Goal: Check status: Check status

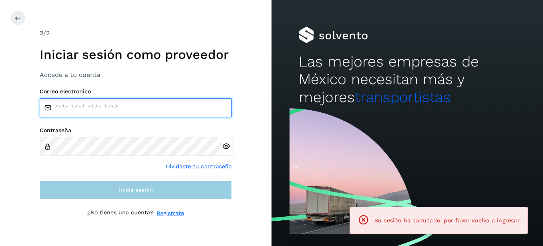
type input "**********"
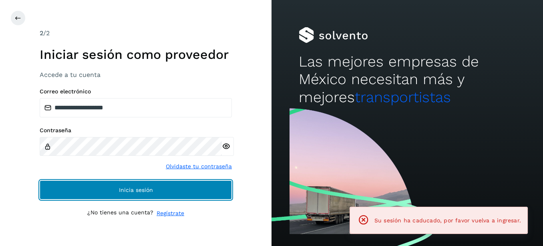
click at [109, 187] on button "Inicia sesión" at bounding box center [136, 189] width 192 height 19
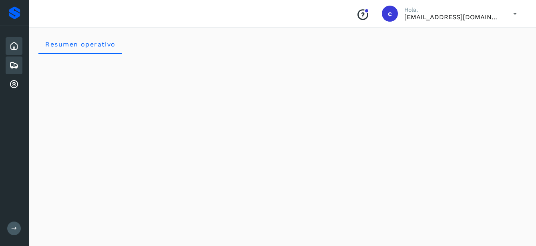
click at [20, 62] on div "Embarques" at bounding box center [14, 65] width 17 height 18
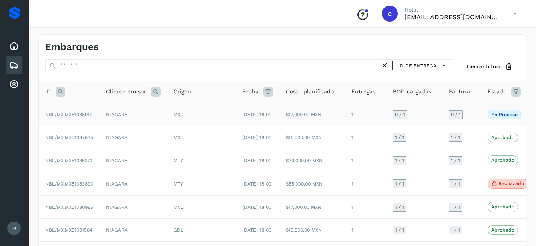
click at [500, 113] on span "En proceso" at bounding box center [505, 115] width 34 height 10
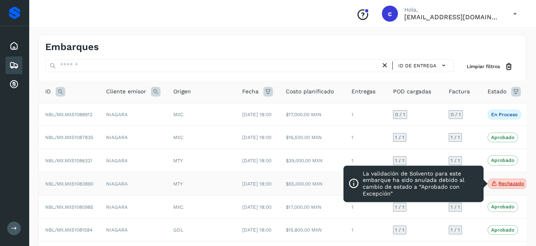
click at [507, 186] on p "Rechazado" at bounding box center [511, 184] width 26 height 6
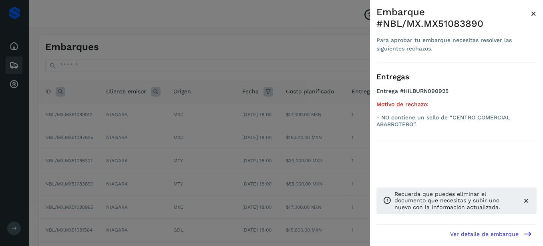
click at [328, 198] on div at bounding box center [271, 123] width 543 height 246
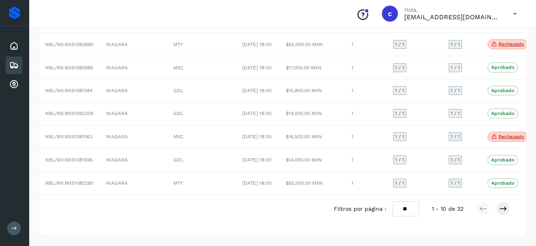
scroll to position [178, 0]
click at [498, 134] on p "Rechazado" at bounding box center [511, 137] width 26 height 6
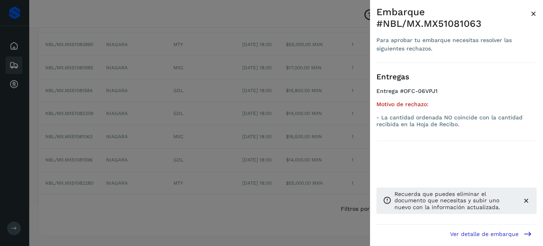
click at [265, 148] on div at bounding box center [271, 123] width 543 height 246
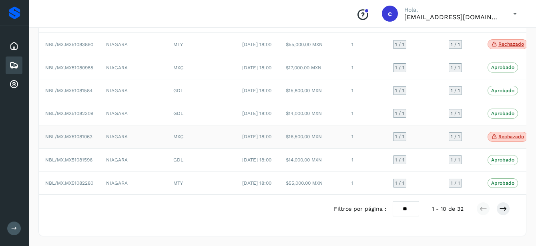
drag, startPoint x: 80, startPoint y: 129, endPoint x: 168, endPoint y: 118, distance: 88.8
click at [80, 134] on span "NBL/MX.MX51081063" at bounding box center [68, 137] width 47 height 6
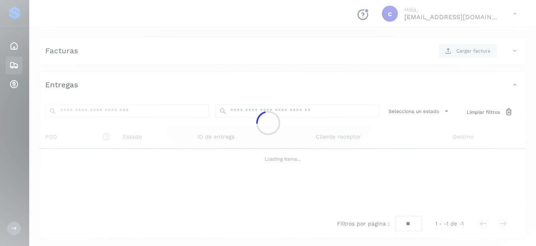
scroll to position [133, 0]
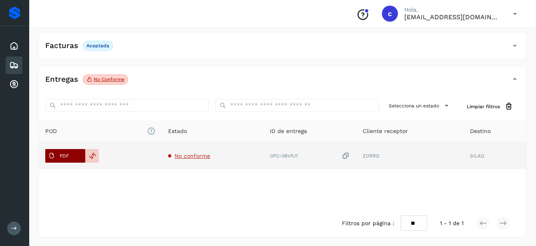
click at [67, 154] on p "PDF" at bounding box center [64, 156] width 9 height 6
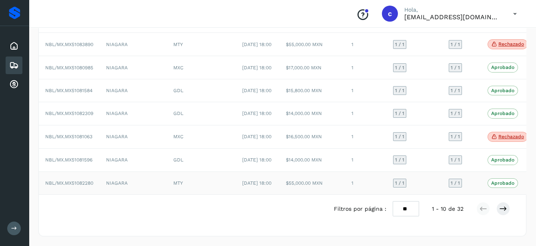
scroll to position [190, 0]
click at [505, 210] on icon at bounding box center [503, 209] width 8 height 8
